Goal: Browse casually: Explore the website without a specific task or goal

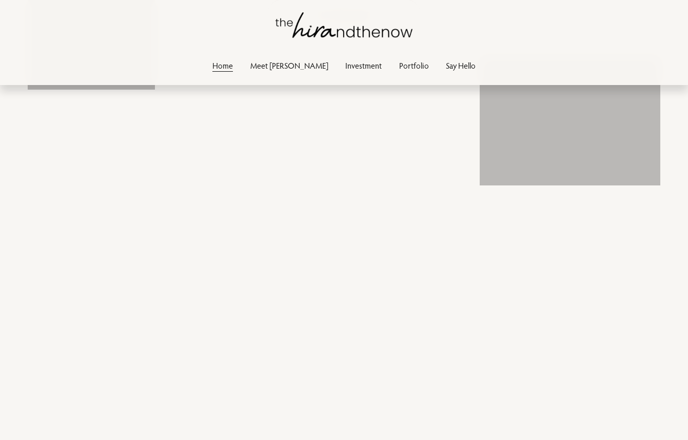
scroll to position [847, 0]
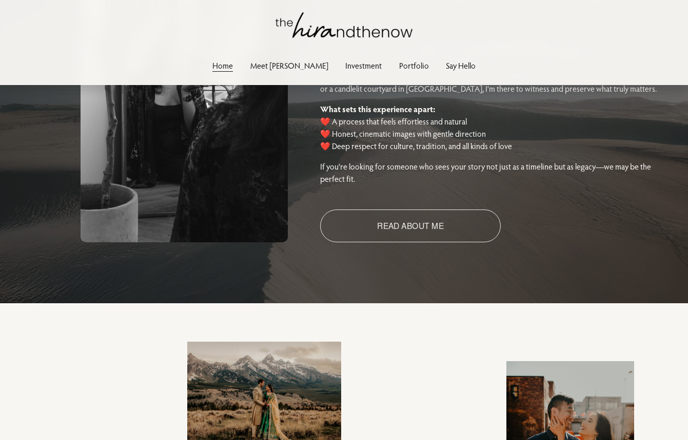
click at [399, 71] on link "Portfolio" at bounding box center [414, 65] width 30 height 14
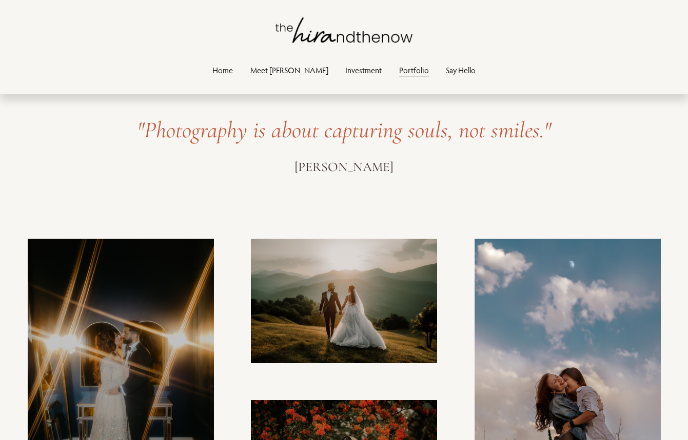
click at [276, 74] on link "Meet [PERSON_NAME]" at bounding box center [289, 71] width 78 height 14
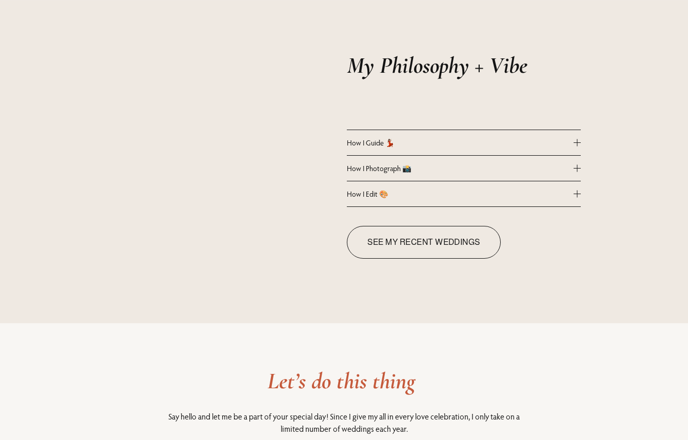
scroll to position [887, 0]
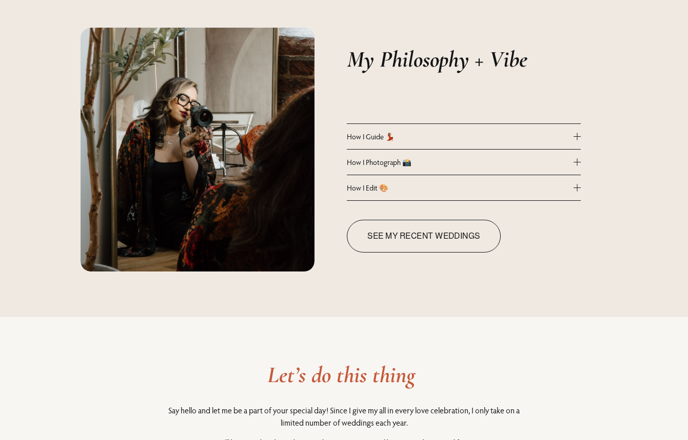
click at [400, 131] on button "How I Guide 💃🏽" at bounding box center [464, 136] width 234 height 25
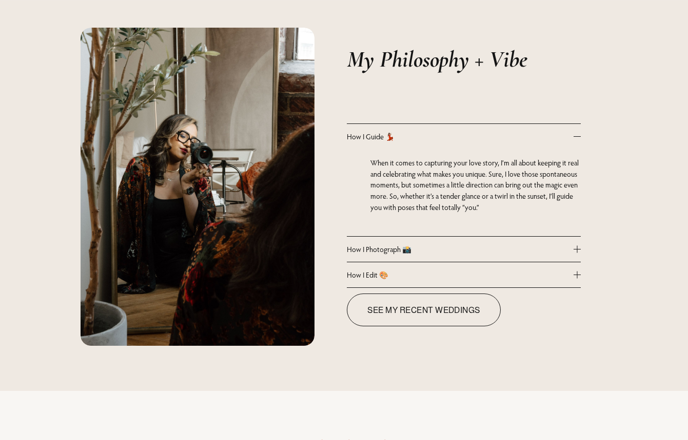
click at [407, 243] on button "How I Photograph 📸" at bounding box center [464, 249] width 234 height 25
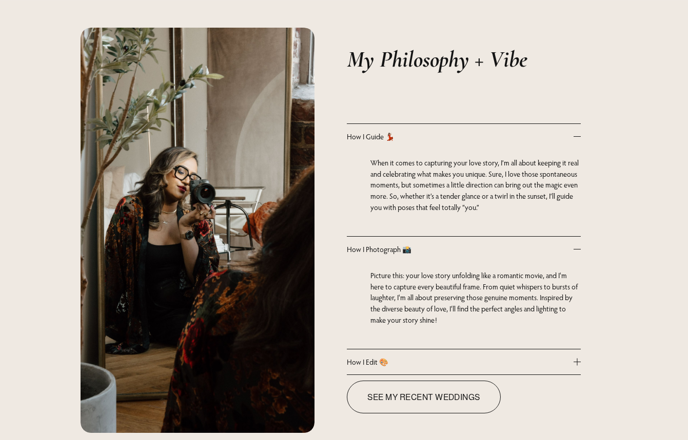
click at [414, 357] on button "How I Edit 🎨" at bounding box center [464, 362] width 234 height 25
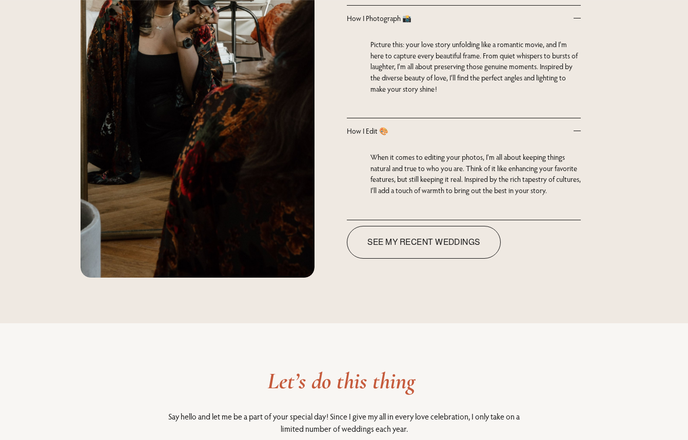
scroll to position [1135, 0]
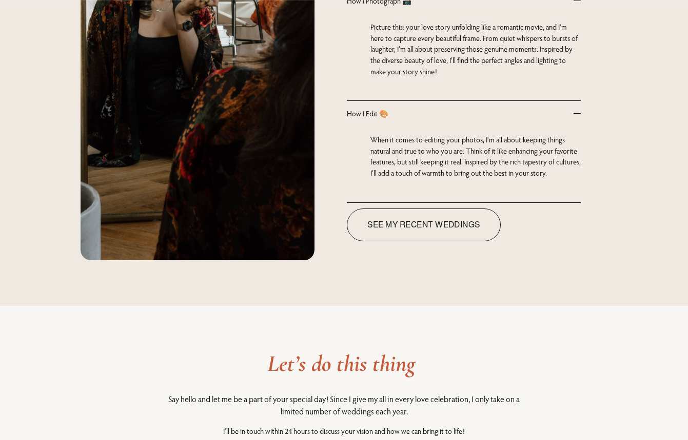
click at [365, 229] on link "See my Recent weddings" at bounding box center [424, 225] width 154 height 33
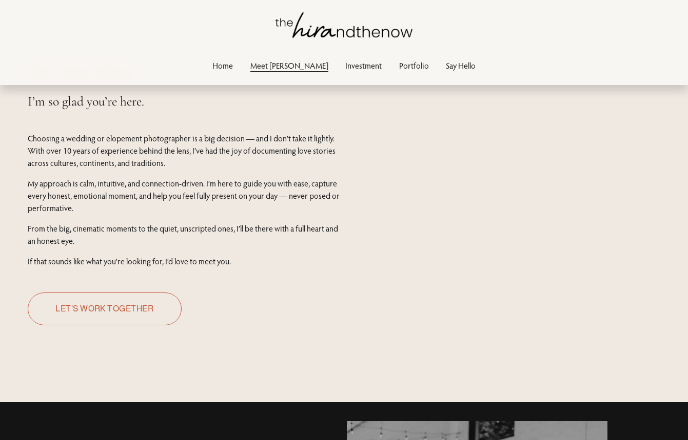
scroll to position [0, 0]
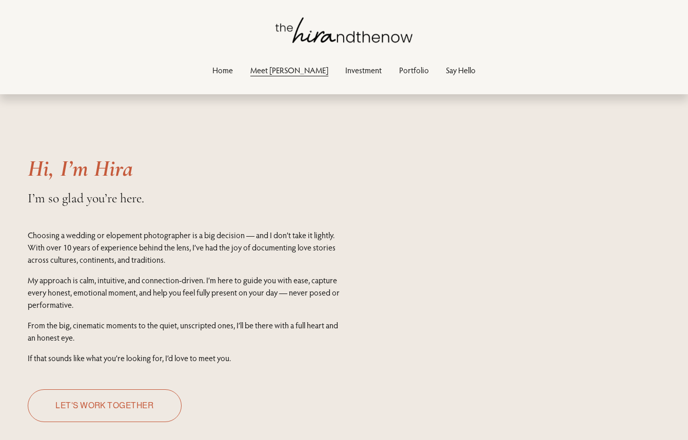
click at [345, 67] on link "Investment" at bounding box center [363, 71] width 36 height 14
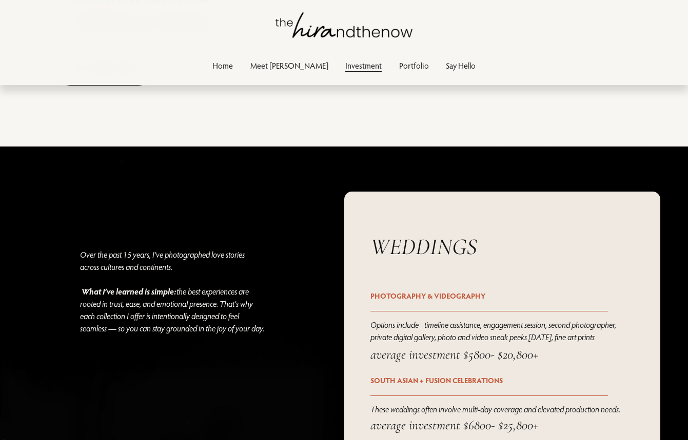
scroll to position [1001, 0]
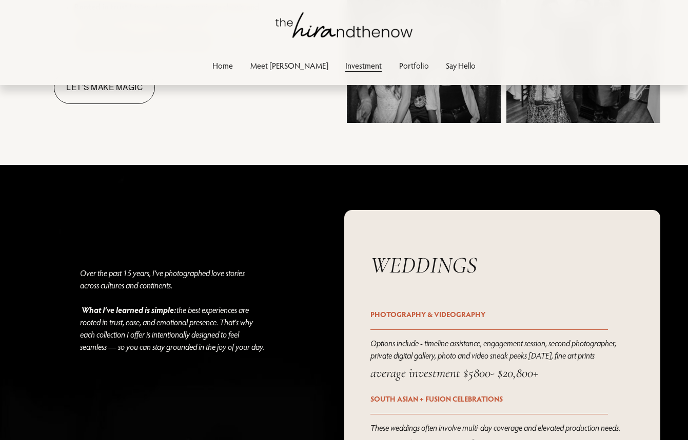
click at [446, 68] on link "Say Hello" at bounding box center [461, 65] width 30 height 14
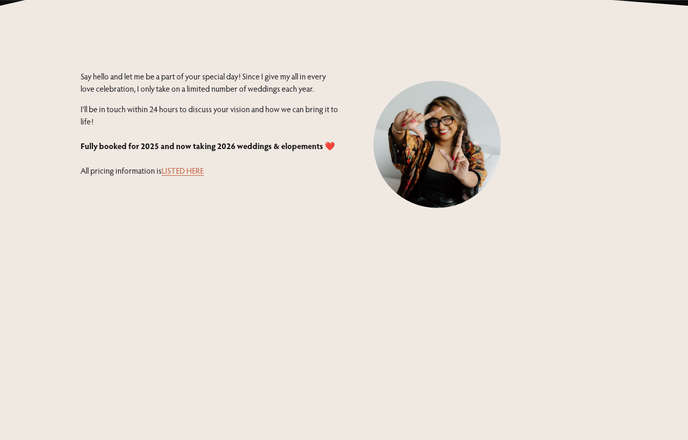
scroll to position [200, 0]
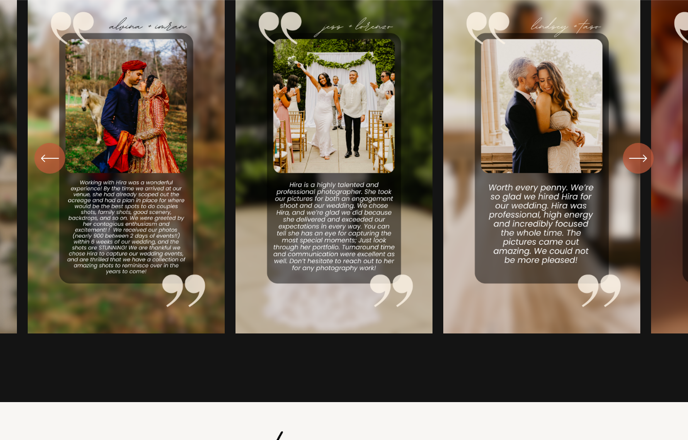
scroll to position [1586, 0]
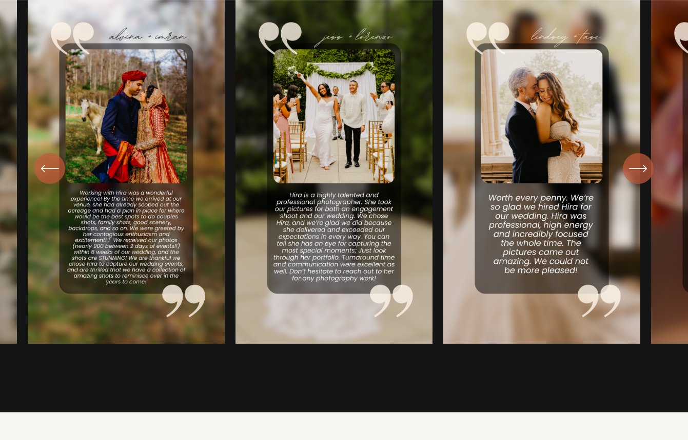
click at [654, 184] on ul "Carousel" at bounding box center [344, 168] width 633 height 351
click at [643, 174] on icon "\a \a \a Next\a \a" at bounding box center [638, 168] width 18 height 18
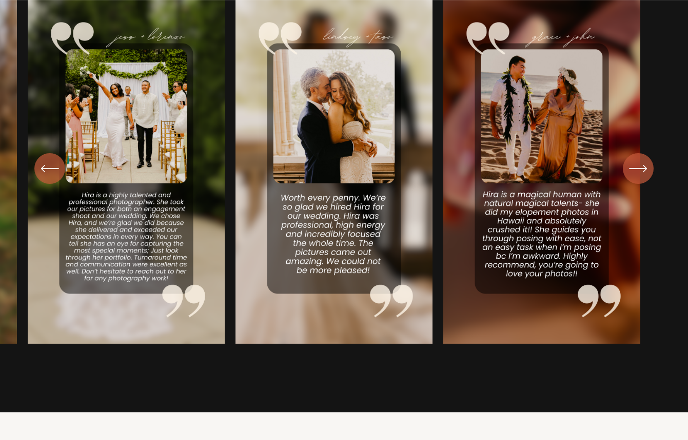
click at [643, 174] on icon "\a \a \a Next\a \a" at bounding box center [638, 168] width 18 height 18
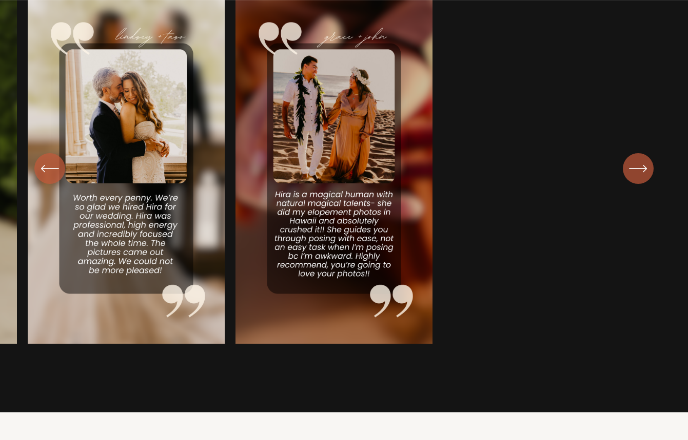
click at [643, 174] on icon "\a \a \a Next\a \a" at bounding box center [638, 168] width 18 height 18
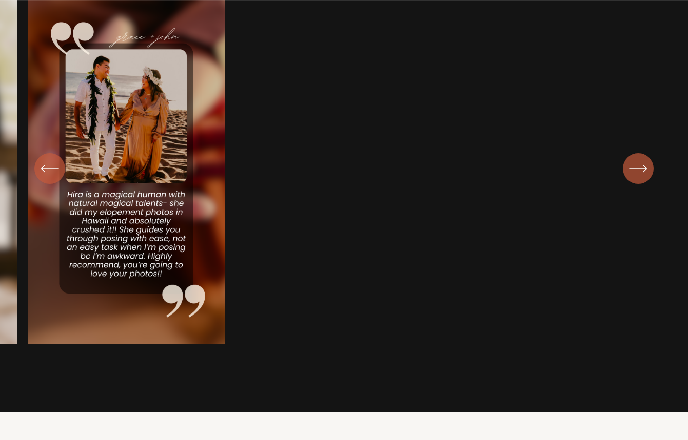
click at [643, 175] on icon "\a \a \a Next\a \a" at bounding box center [638, 168] width 18 height 18
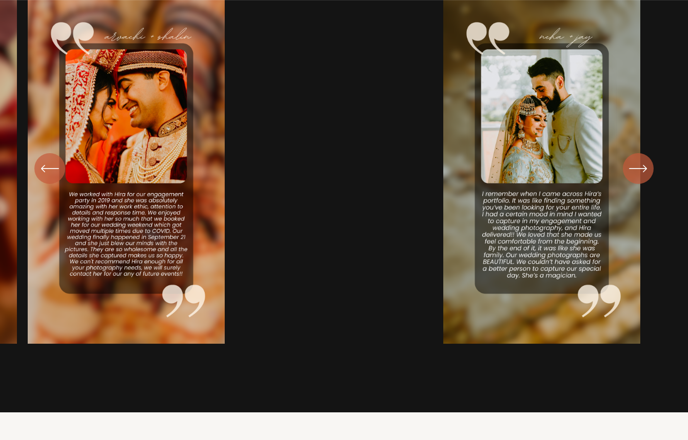
click at [58, 179] on div "\a \a Previous\a \a \a" at bounding box center [49, 168] width 31 height 31
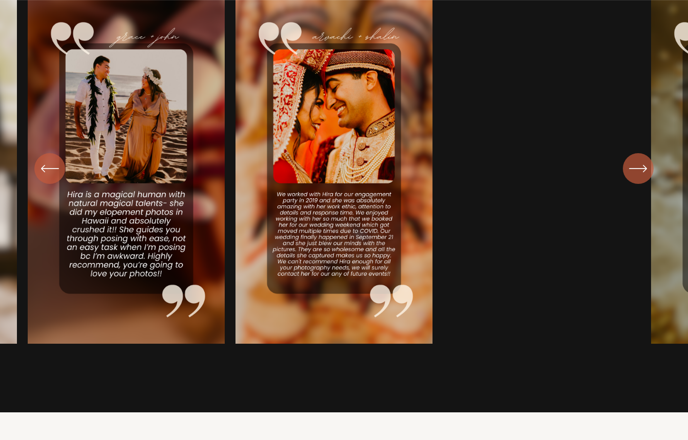
click at [58, 179] on div "\a \a Previous\a \a \a" at bounding box center [49, 168] width 31 height 31
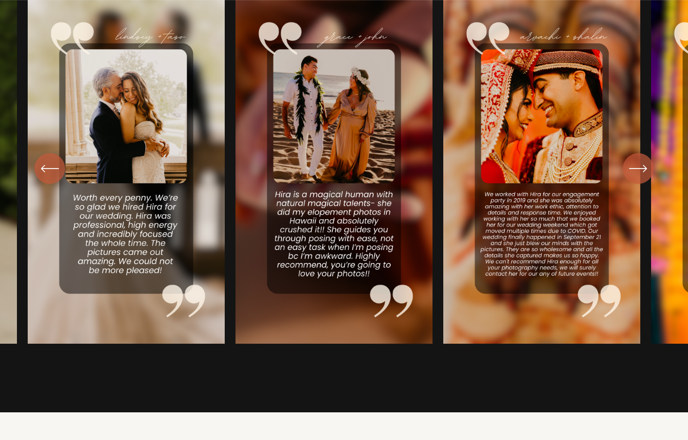
click at [58, 179] on div "\a \a Previous\a \a \a" at bounding box center [49, 168] width 31 height 31
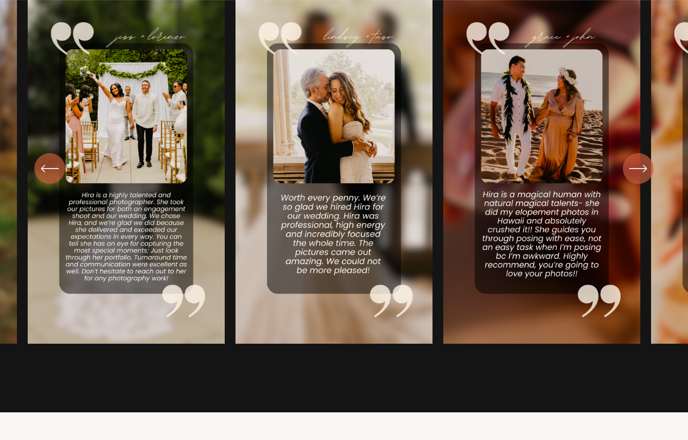
click at [58, 179] on div "\a \a Previous\a \a \a" at bounding box center [49, 168] width 31 height 31
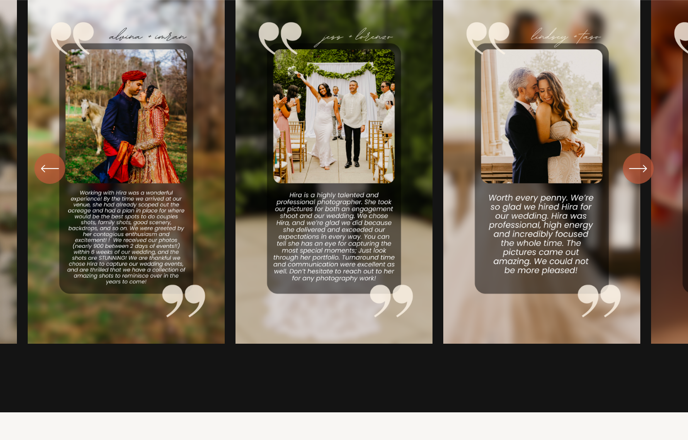
click at [58, 179] on div "\a \a Previous\a \a \a" at bounding box center [49, 168] width 31 height 31
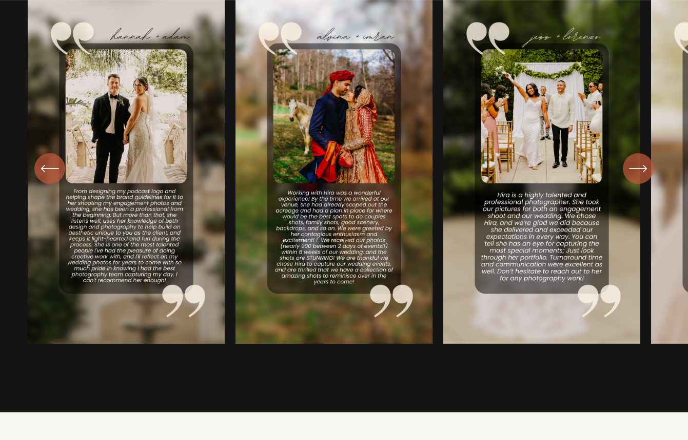
click at [58, 179] on div "\a \a Previous\a \a \a" at bounding box center [49, 168] width 31 height 31
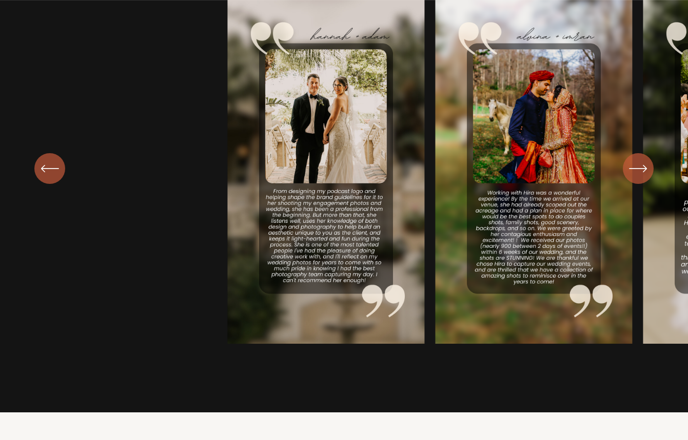
click at [58, 179] on div "\a \a Previous\a \a \a" at bounding box center [49, 168] width 31 height 31
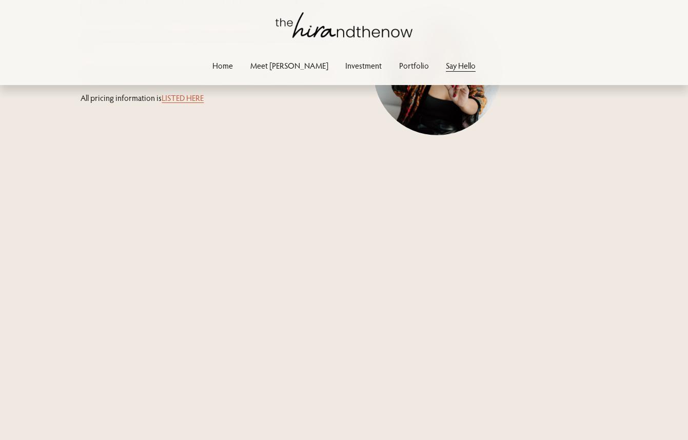
scroll to position [48, 0]
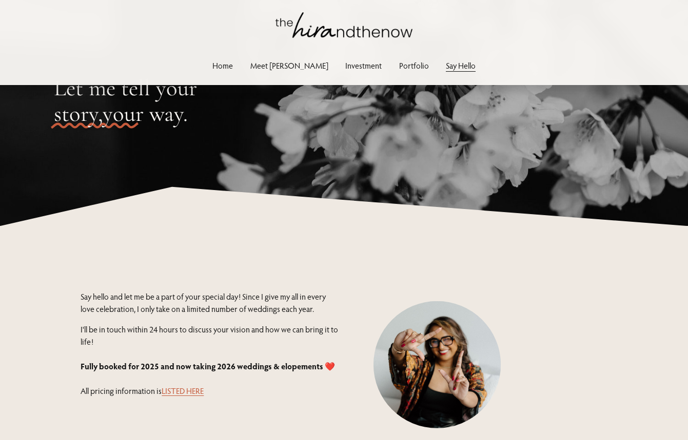
click at [233, 64] on link "Home" at bounding box center [222, 65] width 21 height 14
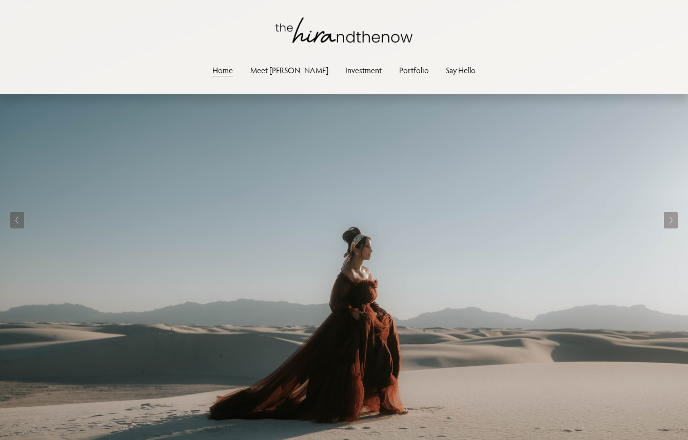
click at [673, 223] on button "Next Slide" at bounding box center [670, 220] width 14 height 16
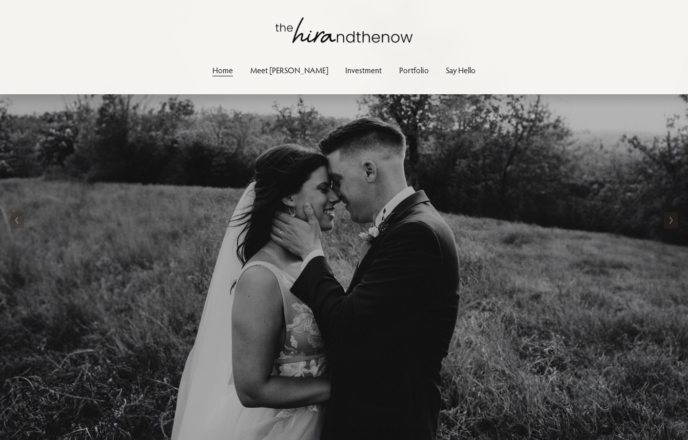
click at [673, 223] on button "Next Slide" at bounding box center [670, 220] width 14 height 16
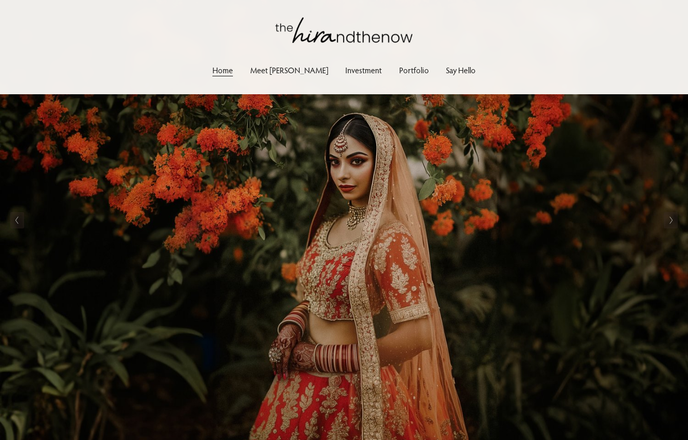
click at [673, 223] on button "Next Slide" at bounding box center [670, 220] width 14 height 16
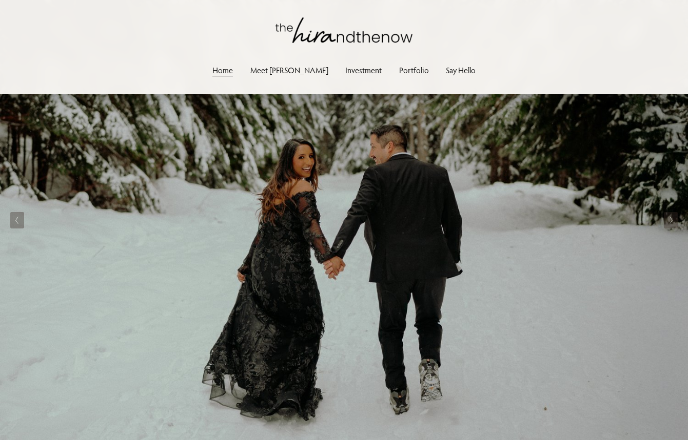
click at [673, 223] on button "Next Slide" at bounding box center [670, 220] width 14 height 16
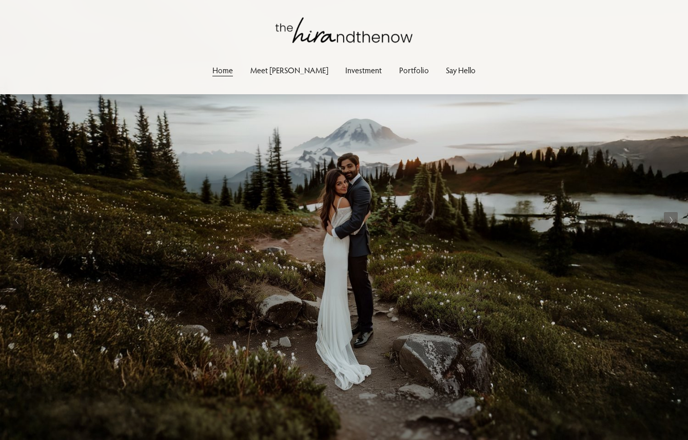
click at [673, 223] on button "Next Slide" at bounding box center [670, 220] width 14 height 16
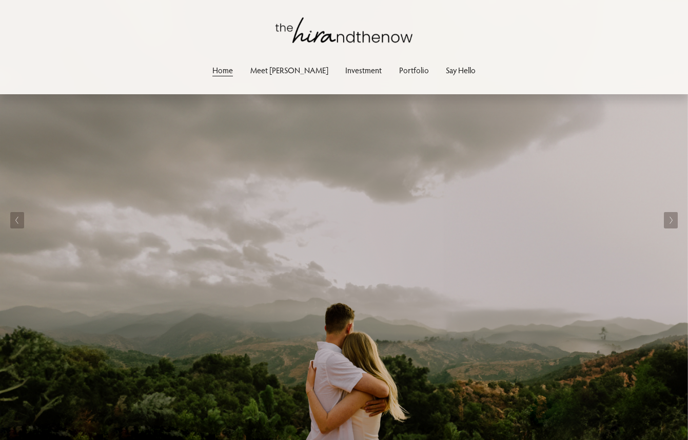
click at [673, 223] on button "Next Slide" at bounding box center [670, 220] width 14 height 16
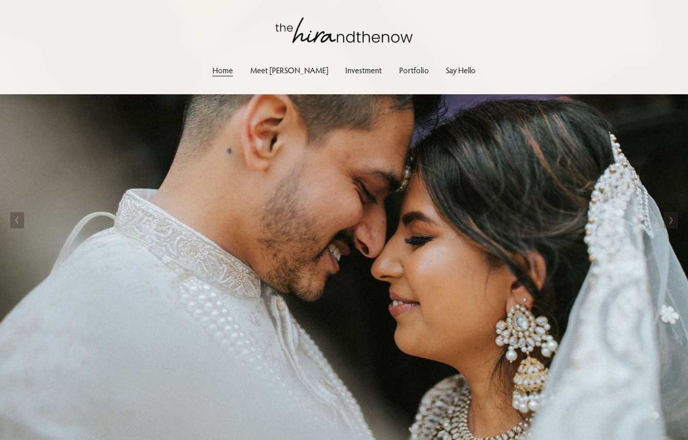
click at [673, 223] on button "Next Slide" at bounding box center [670, 220] width 14 height 16
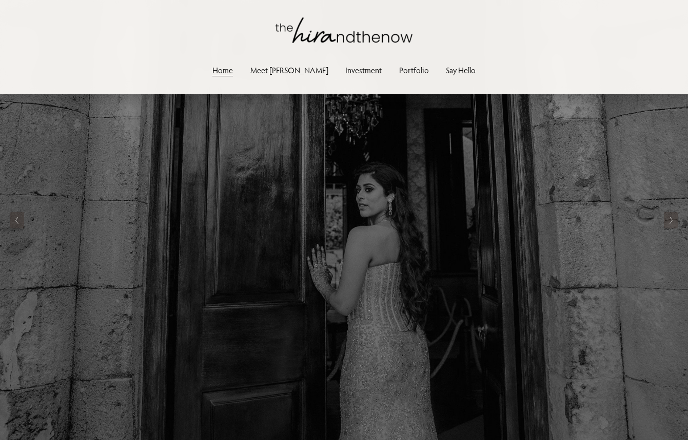
click at [673, 223] on button "Next Slide" at bounding box center [670, 220] width 14 height 16
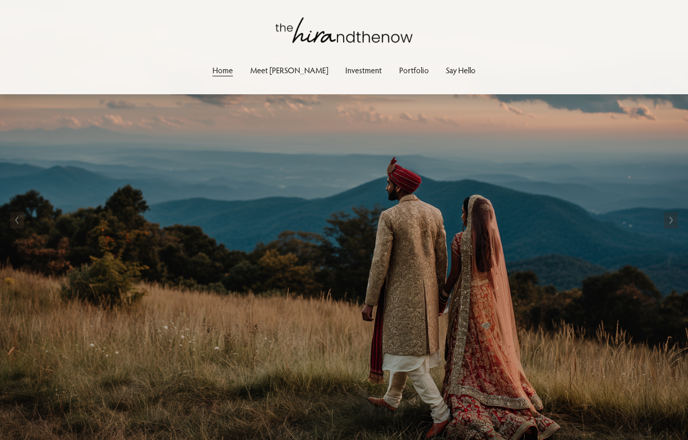
click at [673, 223] on button "Next Slide" at bounding box center [670, 220] width 14 height 16
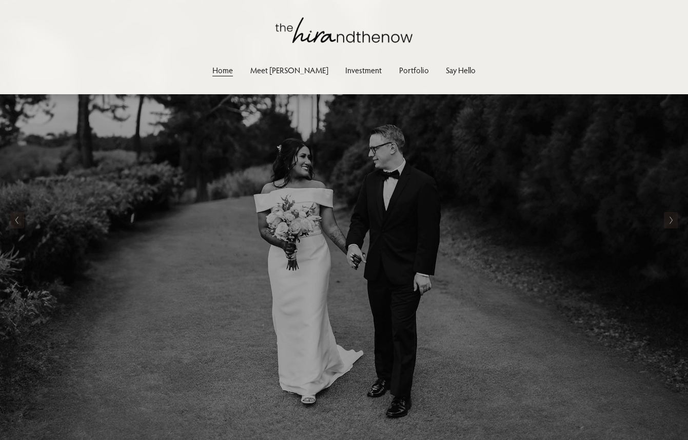
click at [673, 223] on button "Next Slide" at bounding box center [670, 220] width 14 height 16
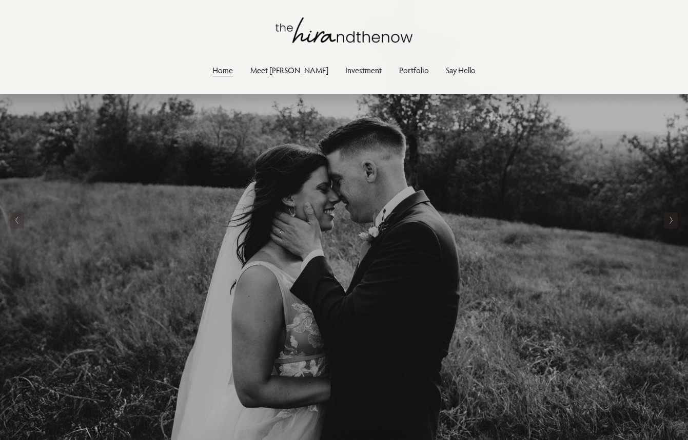
click at [673, 223] on button "Next Slide" at bounding box center [670, 220] width 14 height 16
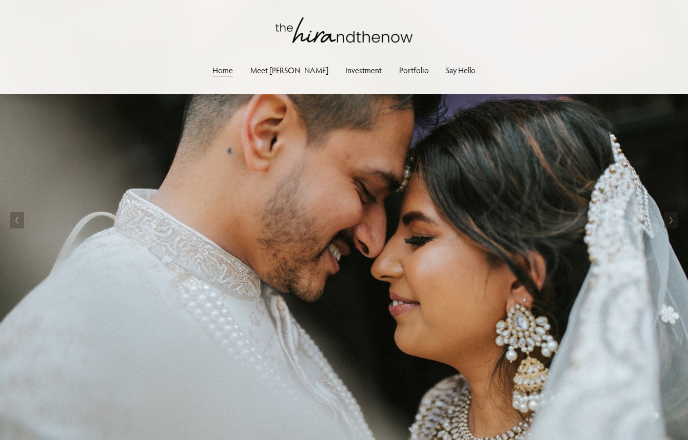
click at [318, 26] on img at bounding box center [343, 30] width 137 height 26
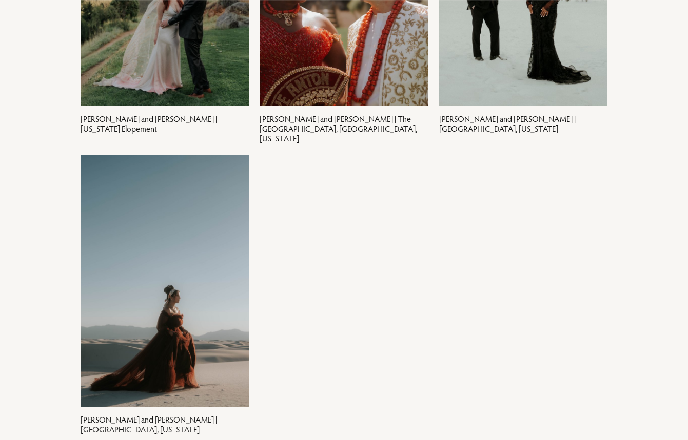
scroll to position [2304, 0]
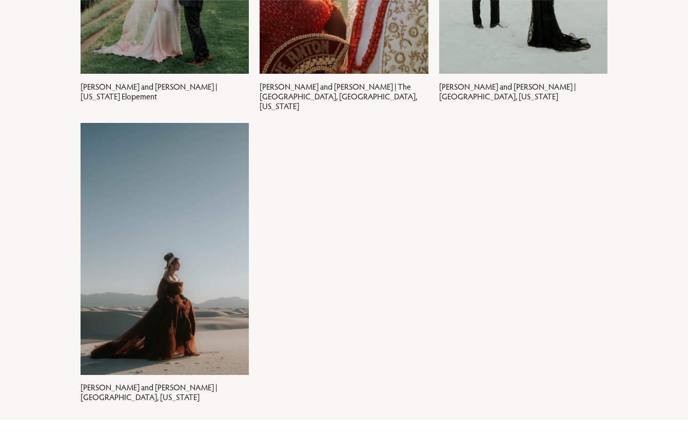
click at [186, 295] on img at bounding box center [164, 249] width 378 height 252
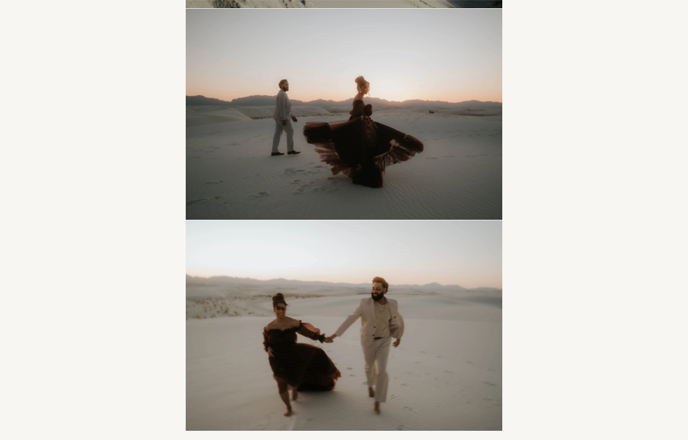
scroll to position [8218, 0]
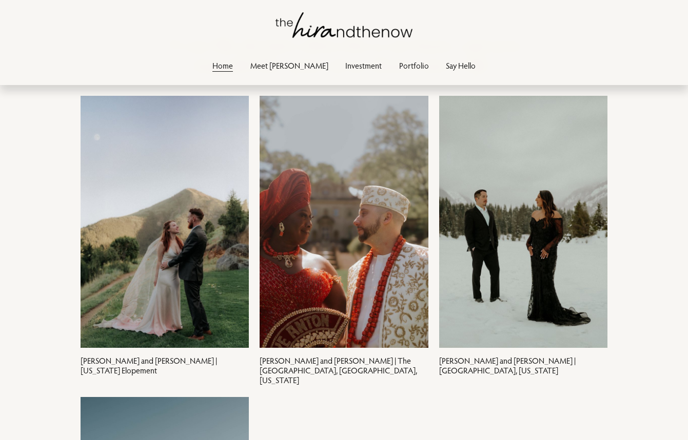
scroll to position [2031, 0]
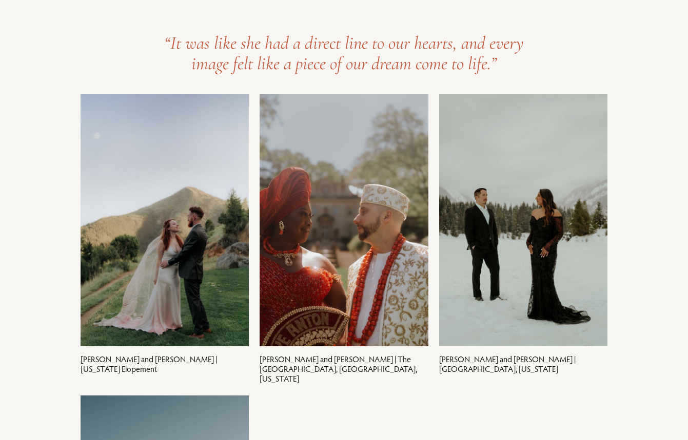
click at [161, 270] on img at bounding box center [164, 220] width 378 height 252
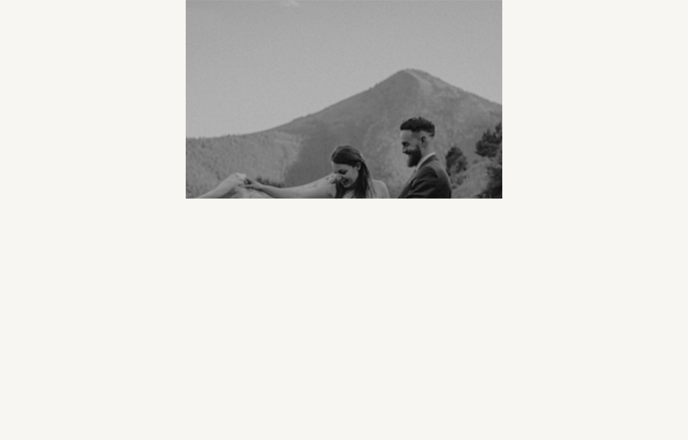
scroll to position [14827, 0]
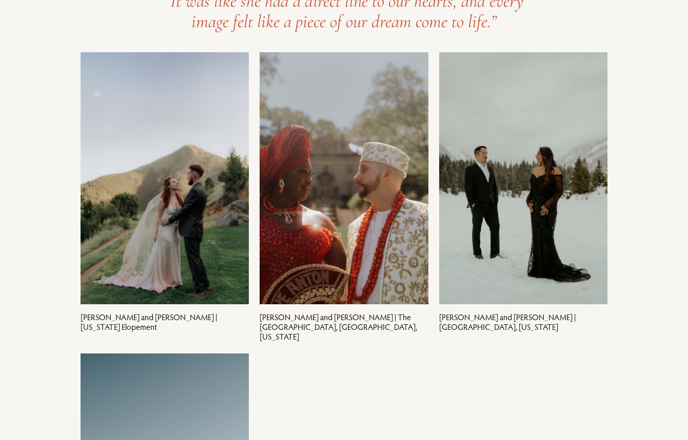
scroll to position [2075, 0]
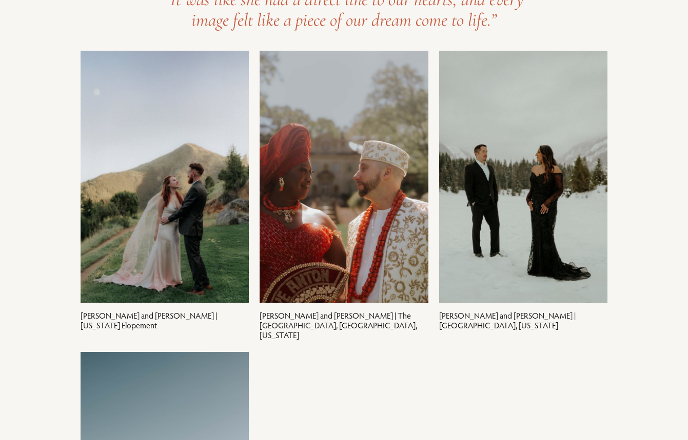
click at [406, 253] on img at bounding box center [343, 177] width 378 height 252
click at [543, 183] on img at bounding box center [523, 177] width 378 height 252
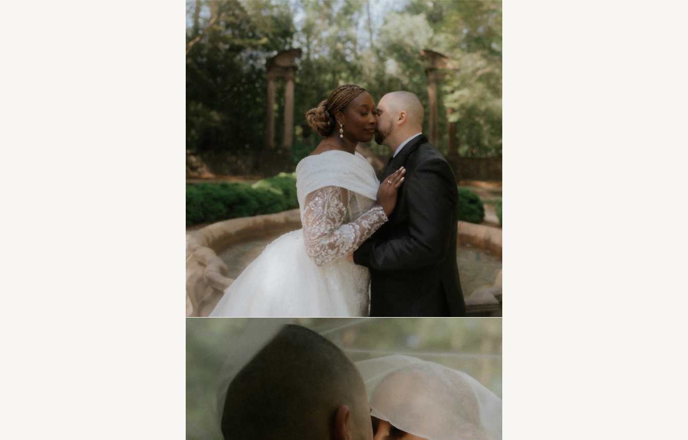
scroll to position [5823, 0]
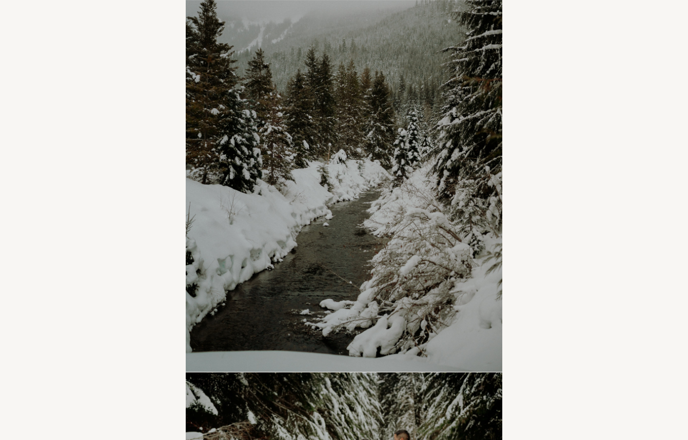
scroll to position [5648, 0]
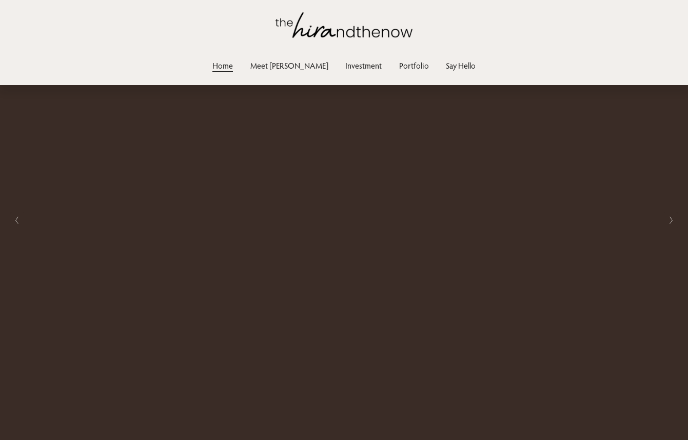
scroll to position [2075, 0]
